Goal: Task Accomplishment & Management: Complete application form

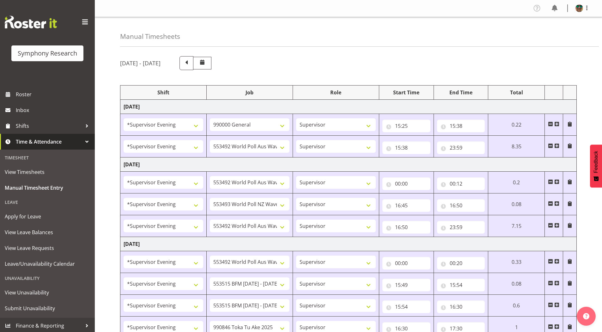
select select "4583"
select select "743"
select select "4583"
select select "10499"
select select "4583"
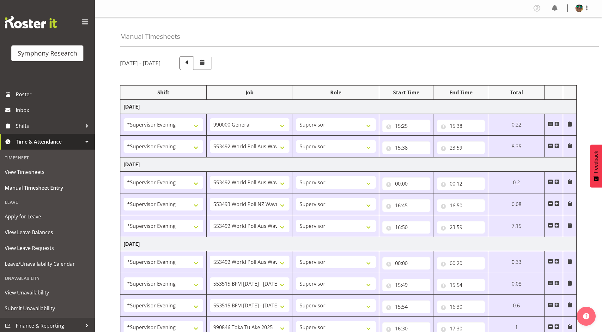
select select "10499"
select select "4583"
select select "10527"
select select "4583"
select select "10499"
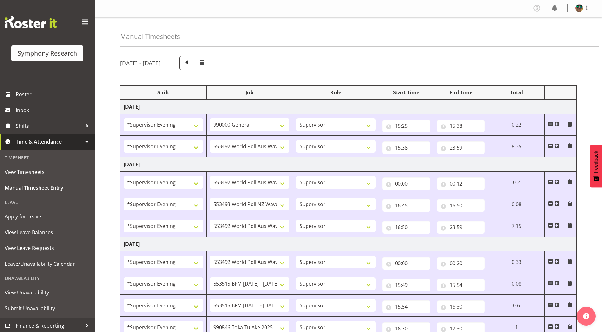
select select "4583"
select select "10499"
select select "4583"
select select "10731"
select select "4583"
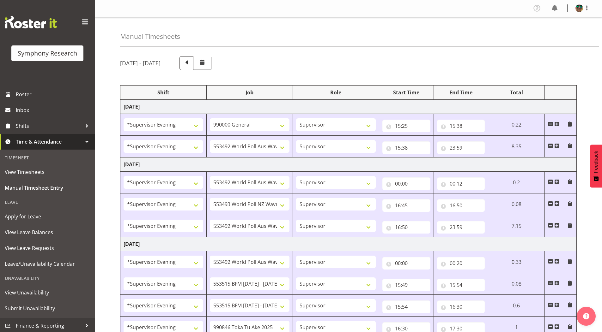
select select "10731"
select select "4583"
select select "9426"
select select "4583"
select select "10633"
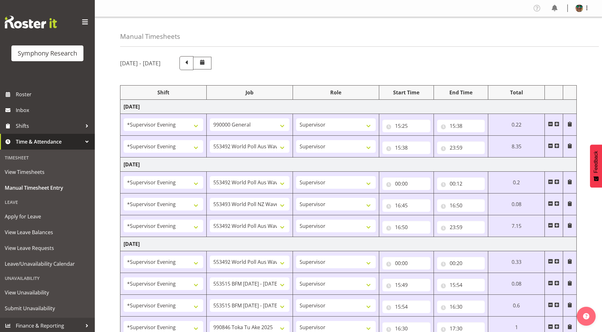
select select "4583"
select select "10730"
select select "4583"
select select "10575"
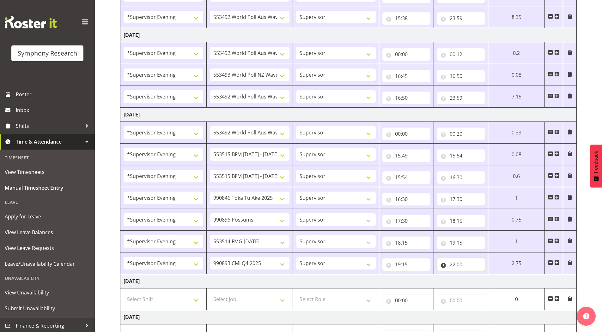
click at [453, 266] on input "22:00" at bounding box center [461, 264] width 48 height 13
click at [478, 286] on select "00 01 02 03 04 05 06 07 08 09 10 11 12 13 14 15 16 17 18 19 20 21 22 23" at bounding box center [480, 281] width 14 height 13
select select "23"
click at [473, 275] on select "00 01 02 03 04 05 06 07 08 09 10 11 12 13 14 15 16 17 18 19 20 21 22 23" at bounding box center [480, 281] width 14 height 13
type input "23:00"
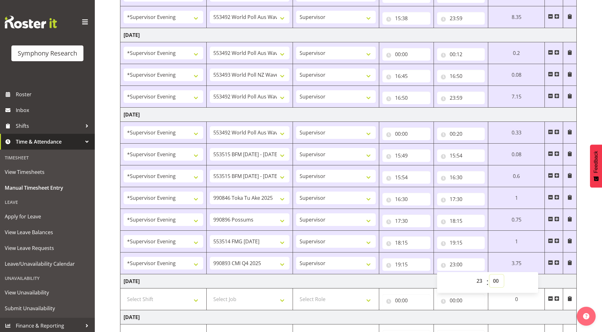
click at [495, 281] on select "00 01 02 03 04 05 06 07 08 09 10 11 12 13 14 15 16 17 18 19 20 21 22 23 24 25 2…" at bounding box center [496, 281] width 14 height 13
select select "30"
click at [489, 275] on select "00 01 02 03 04 05 06 07 08 09 10 11 12 13 14 15 16 17 18 19 20 21 22 23 24 25 2…" at bounding box center [496, 281] width 14 height 13
type input "23:30"
click at [588, 100] on div "[DATE] - [DATE] Shift Job Role Start Time End Time Total [DATE] !!Weekend Resid…" at bounding box center [361, 188] width 482 height 532
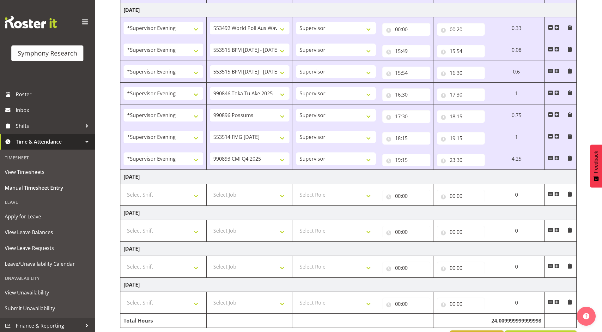
scroll to position [256, 0]
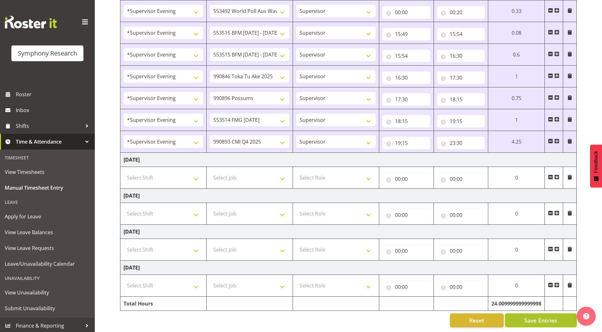
click at [528, 317] on span "Save Entries" at bounding box center [540, 321] width 33 height 8
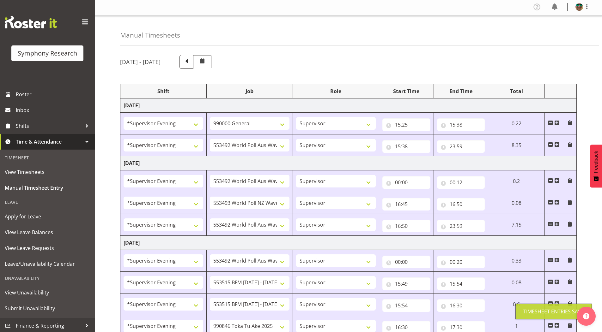
scroll to position [0, 0]
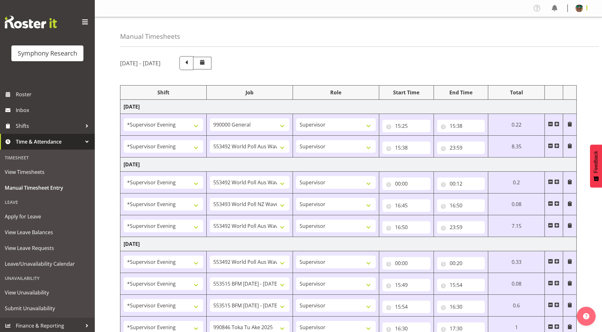
click at [588, 7] on span at bounding box center [587, 8] width 8 height 8
click at [556, 32] on link "Log Out" at bounding box center [560, 32] width 61 height 11
